Goal: Transaction & Acquisition: Purchase product/service

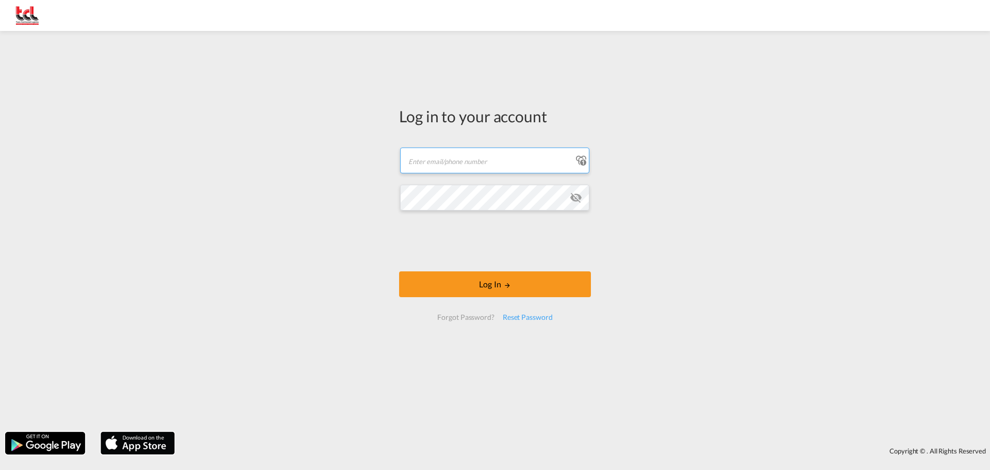
type input "[EMAIL_ADDRESS][DOMAIN_NAME]"
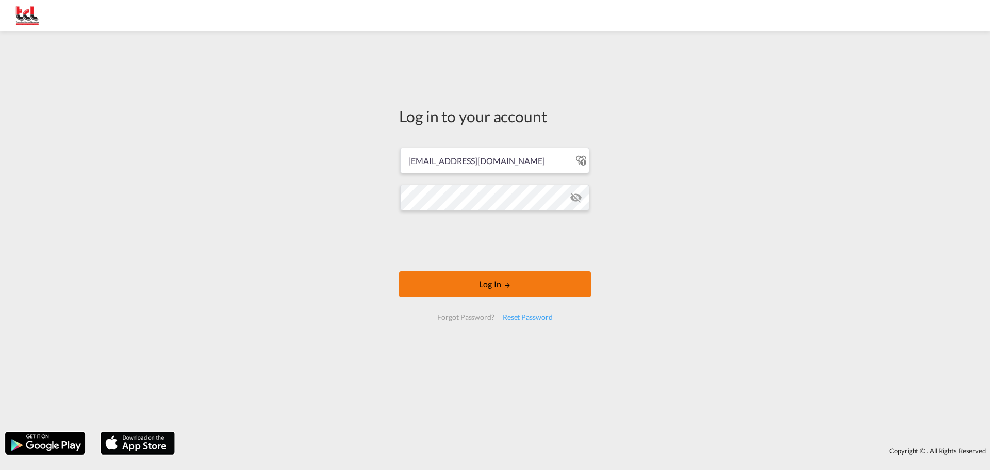
click at [550, 291] on button "Log In" at bounding box center [495, 284] width 192 height 26
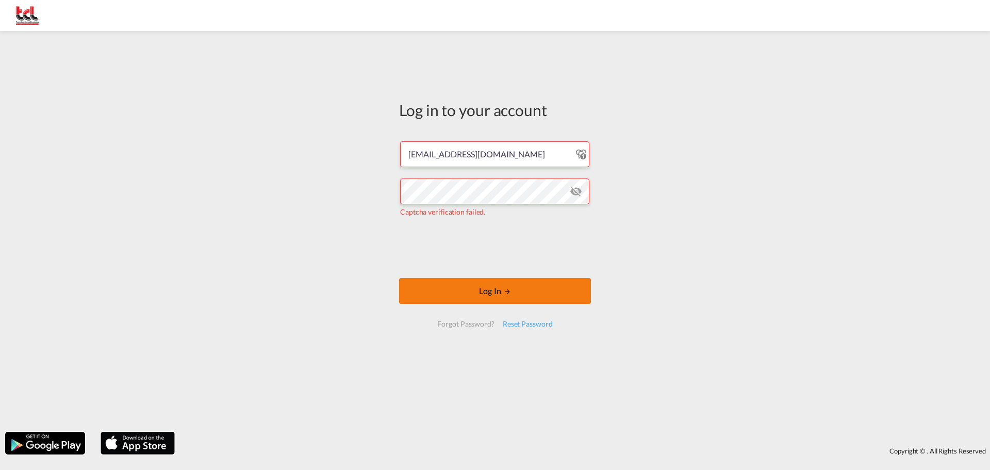
click at [571, 297] on button "Log In" at bounding box center [495, 291] width 192 height 26
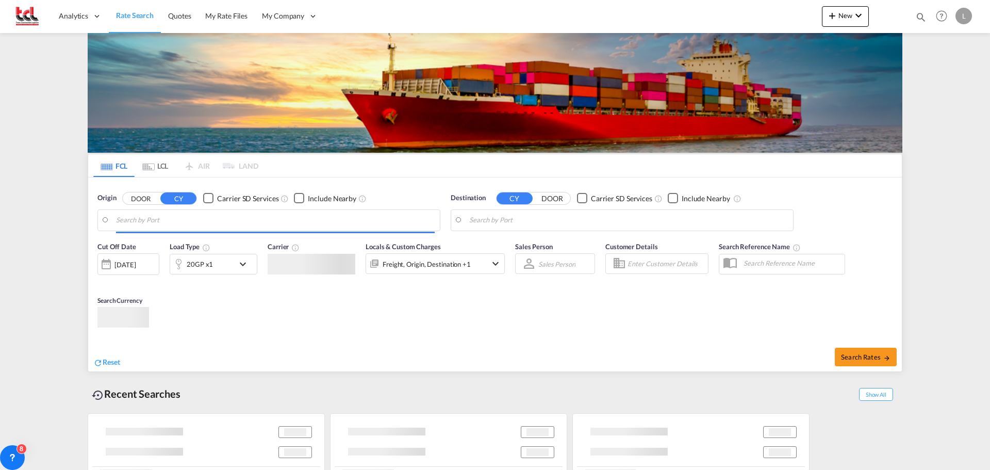
type input "[GEOGRAPHIC_DATA], BEANR"
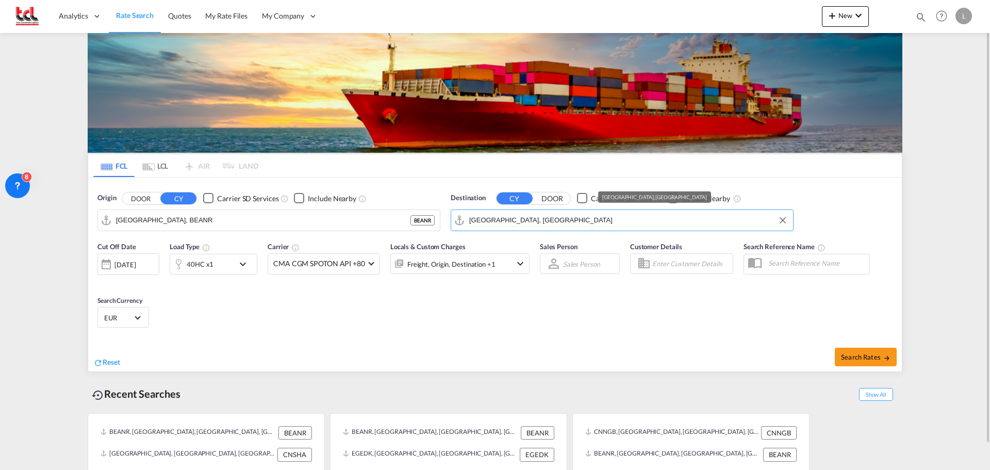
click at [617, 214] on input "[GEOGRAPHIC_DATA], [GEOGRAPHIC_DATA]" at bounding box center [628, 219] width 319 height 15
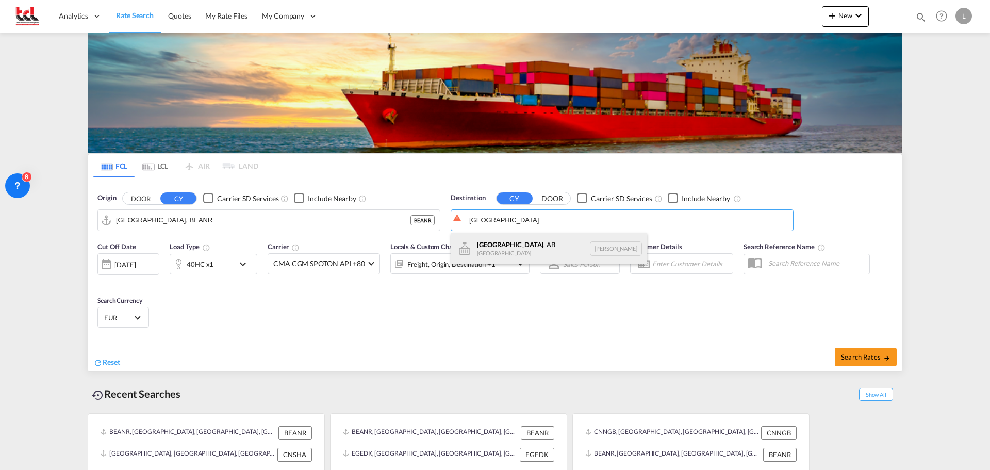
click at [503, 245] on div "[GEOGRAPHIC_DATA] , AB [GEOGRAPHIC_DATA] [PERSON_NAME]" at bounding box center [549, 248] width 196 height 31
type input "[GEOGRAPHIC_DATA], [GEOGRAPHIC_DATA], [GEOGRAPHIC_DATA]"
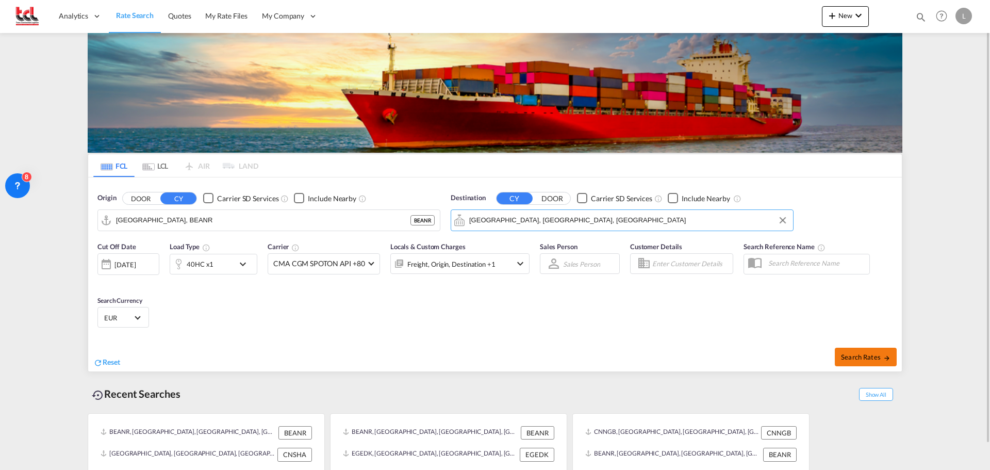
click at [872, 356] on span "Search Rates" at bounding box center [865, 357] width 49 height 8
type input "BEANR to [PERSON_NAME] / [DATE]"
